Goal: Task Accomplishment & Management: Use online tool/utility

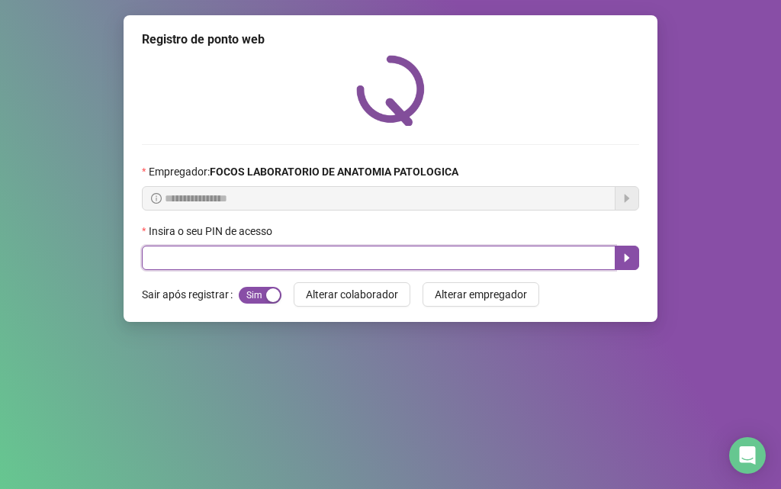
click at [156, 263] on input "text" at bounding box center [379, 258] width 474 height 24
type input "*****"
click at [623, 247] on button "button" at bounding box center [627, 258] width 24 height 24
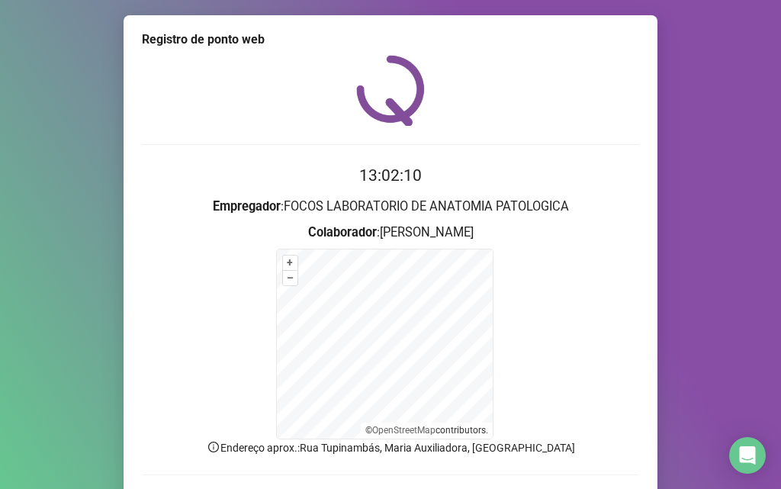
drag, startPoint x: 579, startPoint y: 398, endPoint x: 581, endPoint y: 381, distance: 16.9
click at [581, 391] on form "+ – ⇧ › © OpenStreetMap contributors." at bounding box center [390, 344] width 497 height 191
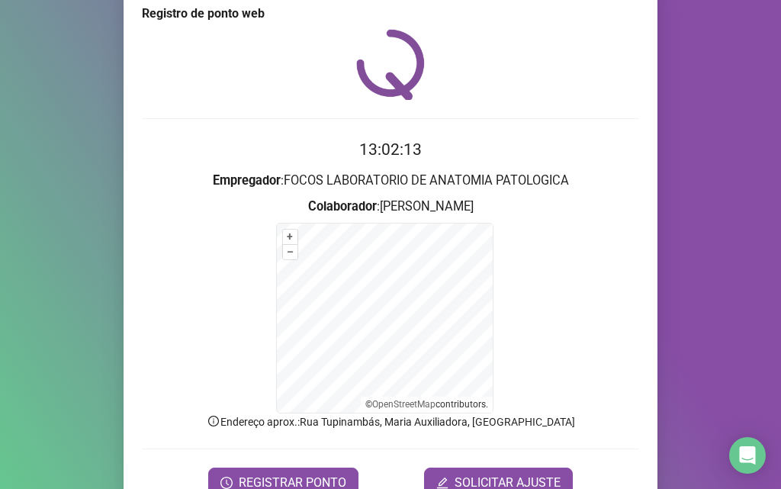
scroll to position [102, 0]
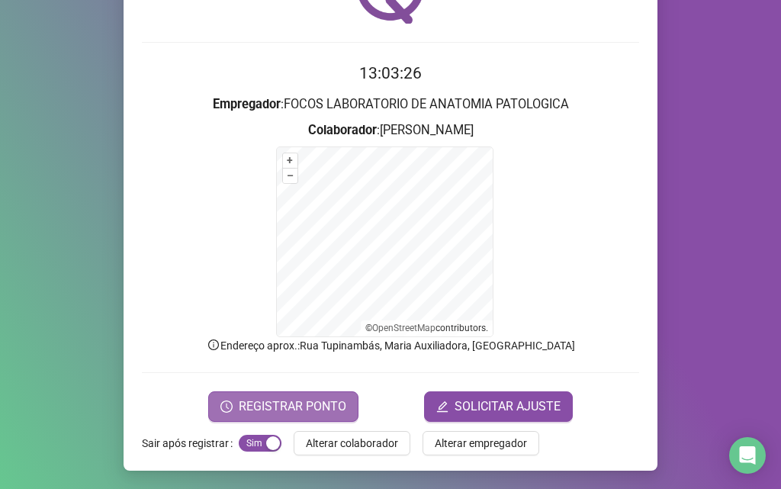
drag, startPoint x: 781, startPoint y: 2, endPoint x: 264, endPoint y: 411, distance: 658.9
click at [264, 411] on span "REGISTRAR PONTO" at bounding box center [293, 407] width 108 height 18
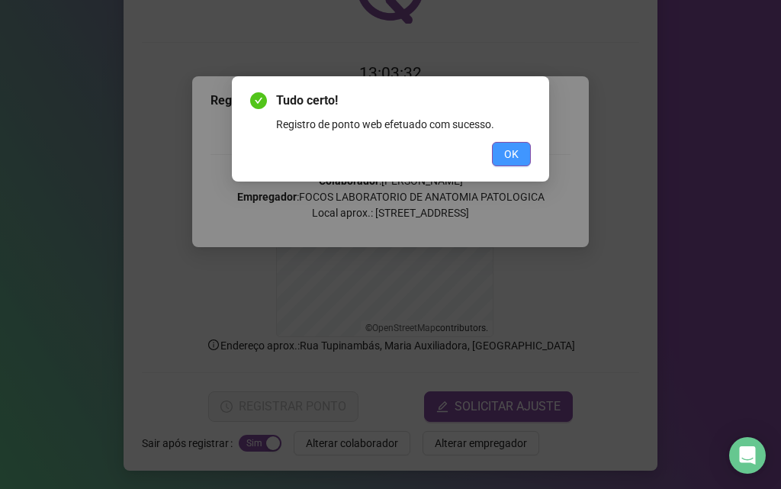
click at [516, 153] on span "OK" at bounding box center [511, 154] width 14 height 17
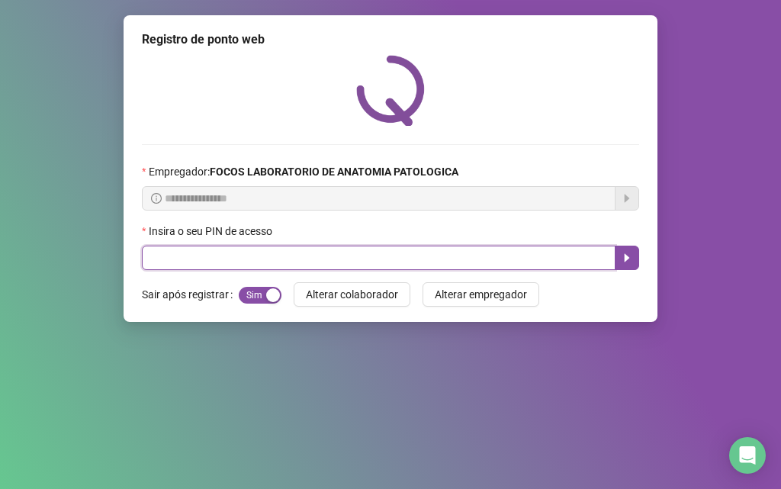
click at [463, 250] on input "text" at bounding box center [379, 258] width 474 height 24
type input "*****"
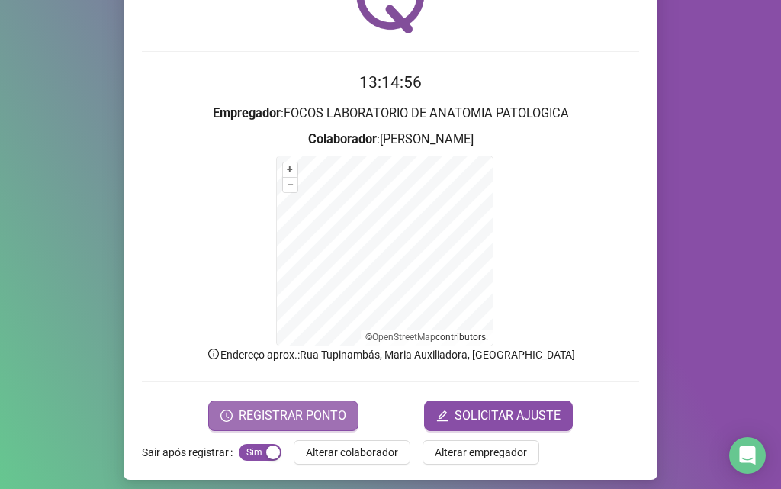
scroll to position [102, 0]
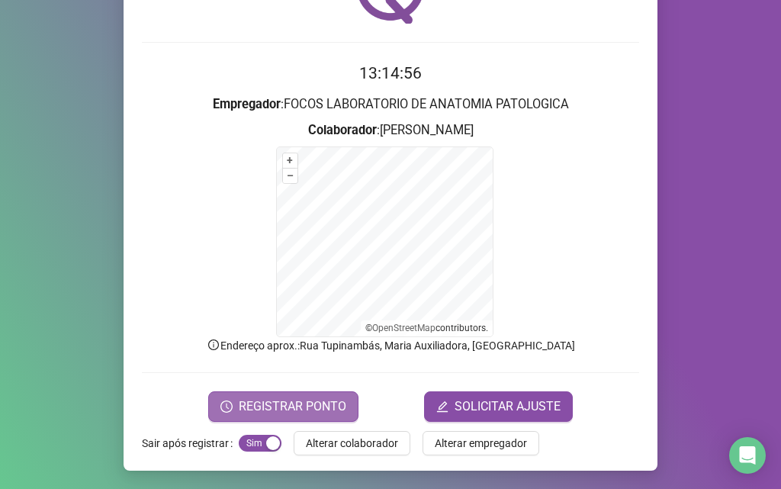
click at [275, 411] on span "REGISTRAR PONTO" at bounding box center [293, 407] width 108 height 18
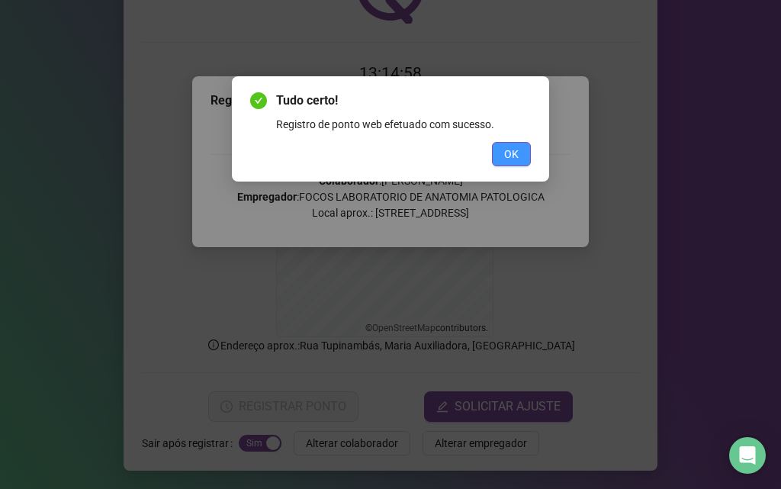
click at [517, 161] on span "OK" at bounding box center [511, 154] width 14 height 17
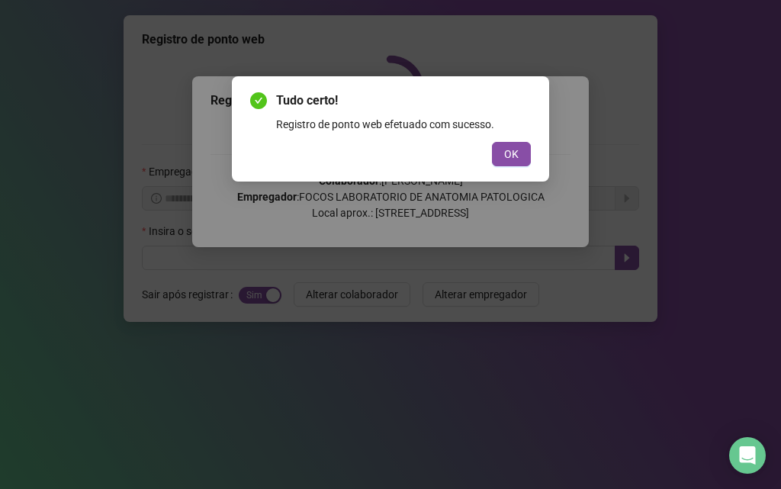
scroll to position [0, 0]
